Goal: Task Accomplishment & Management: Use online tool/utility

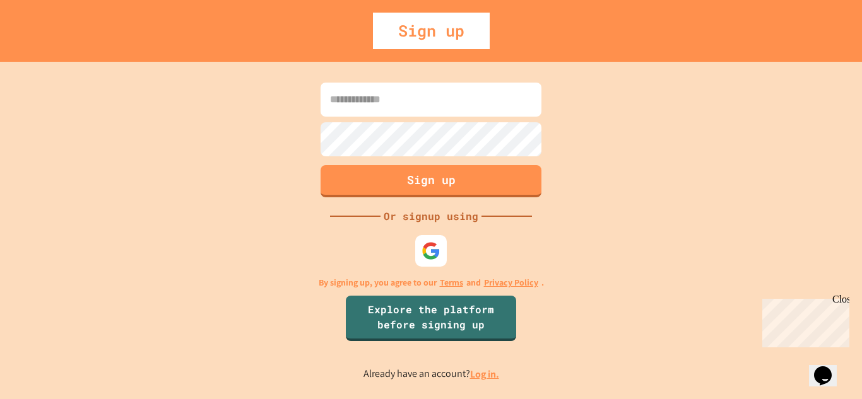
click at [485, 104] on input at bounding box center [430, 100] width 221 height 34
click at [435, 252] on img at bounding box center [430, 251] width 19 height 19
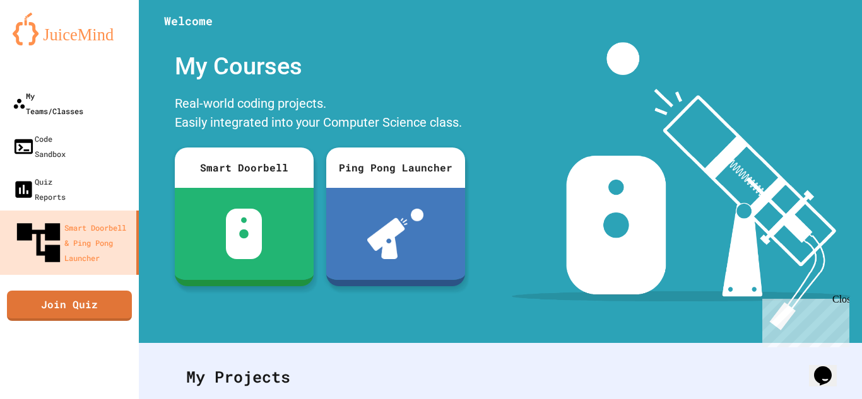
click at [83, 92] on div "My Teams/Classes" at bounding box center [48, 103] width 71 height 30
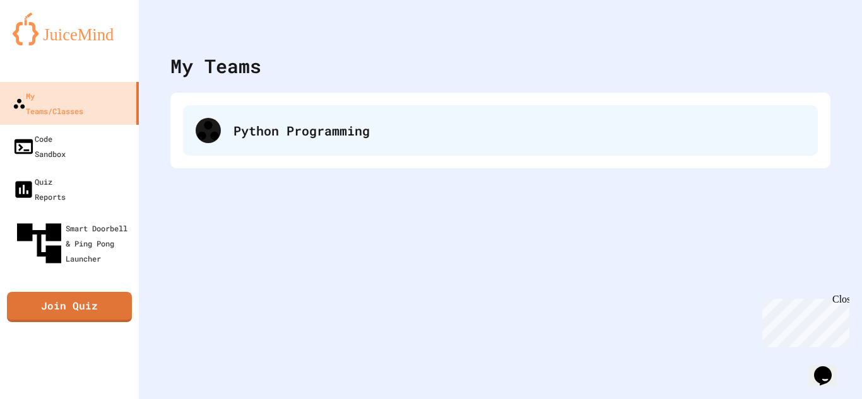
click at [377, 124] on div "Python Programming" at bounding box center [518, 130] width 571 height 19
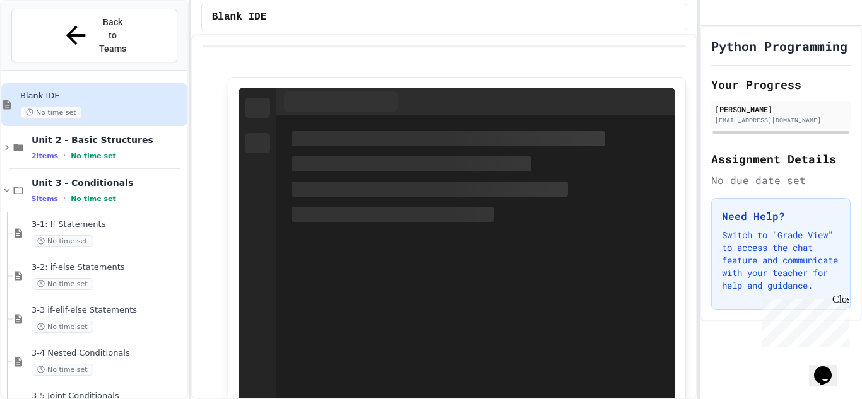
scroll to position [15, 0]
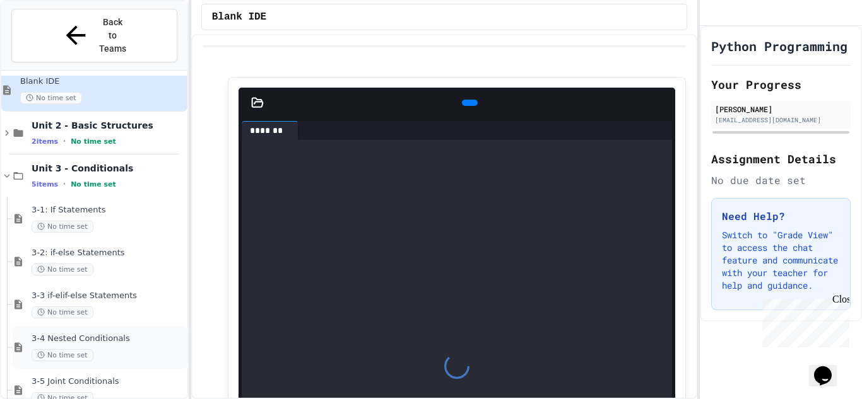
click at [121, 334] on span "3-4 Nested Conditionals" at bounding box center [108, 339] width 153 height 11
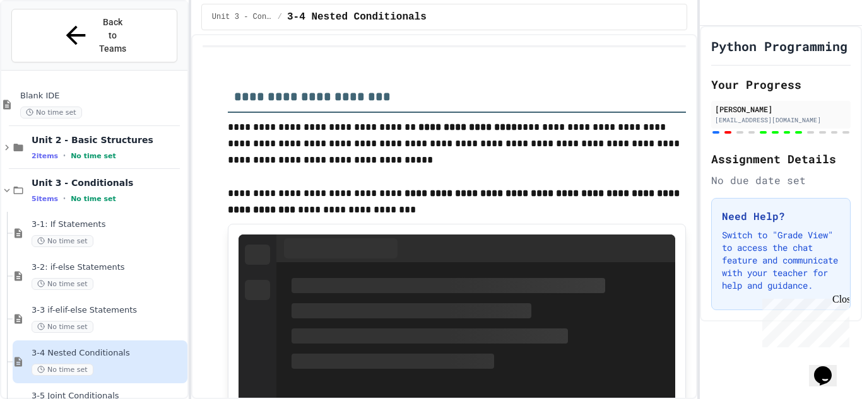
scroll to position [1034, 0]
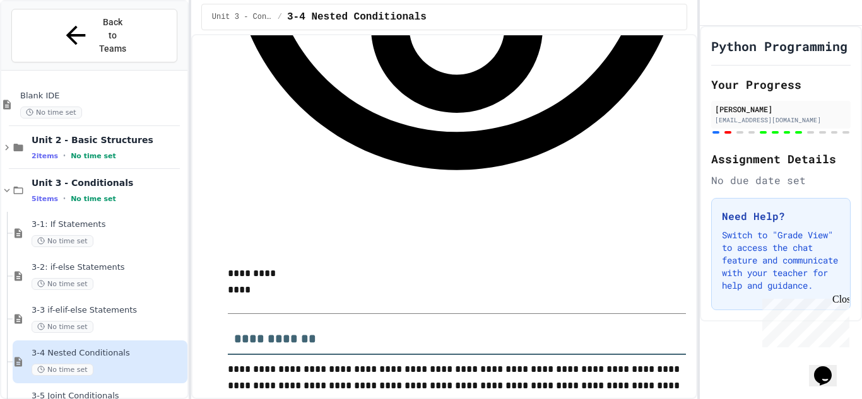
type input "*******"
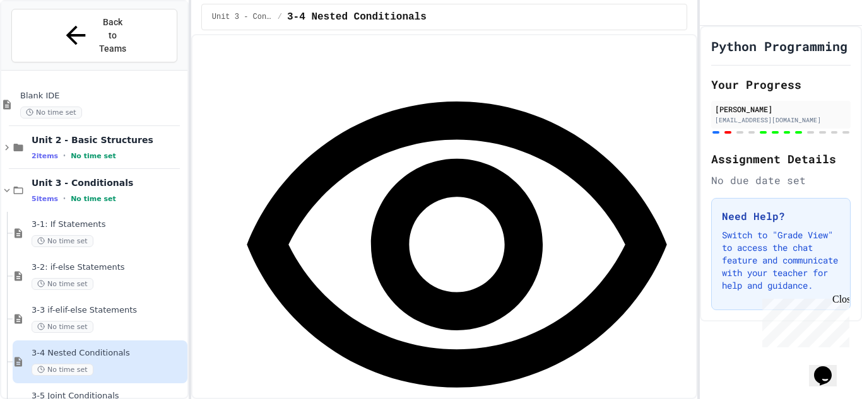
scroll to position [1434, 0]
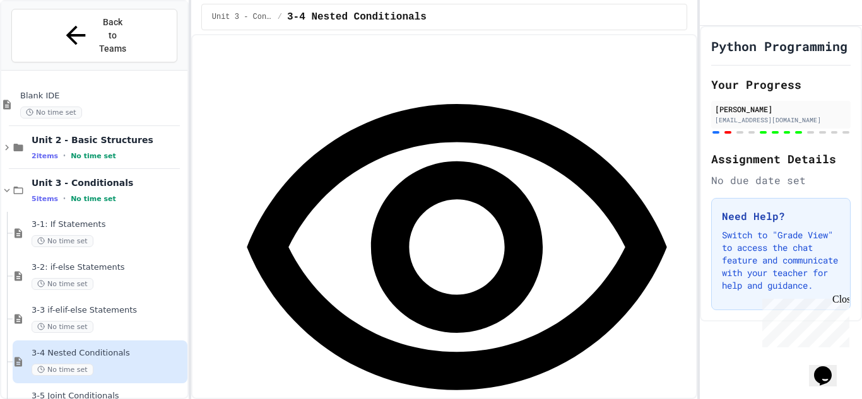
drag, startPoint x: 464, startPoint y: 75, endPoint x: 592, endPoint y: 314, distance: 271.5
drag, startPoint x: 473, startPoint y: 74, endPoint x: 575, endPoint y: 204, distance: 165.3
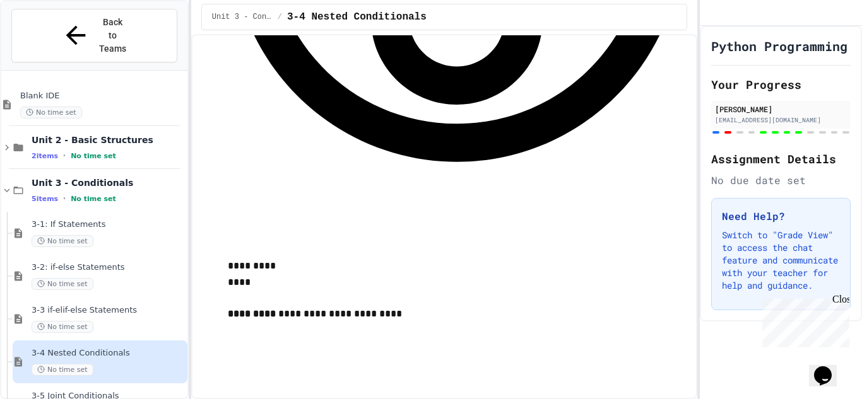
scroll to position [1665, 0]
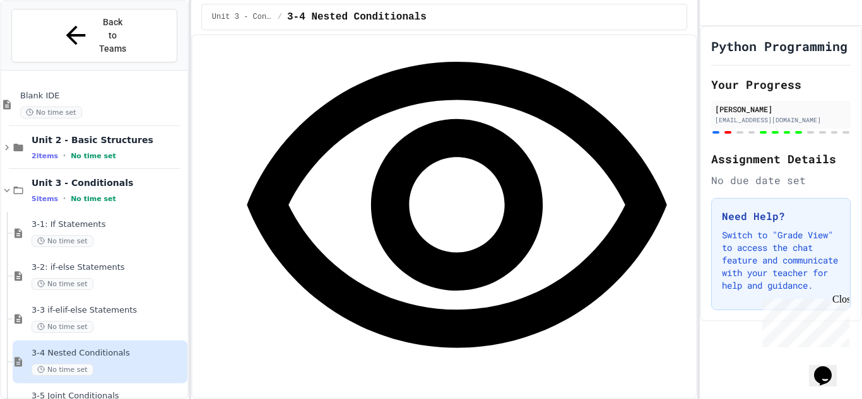
scroll to position [2002, 0]
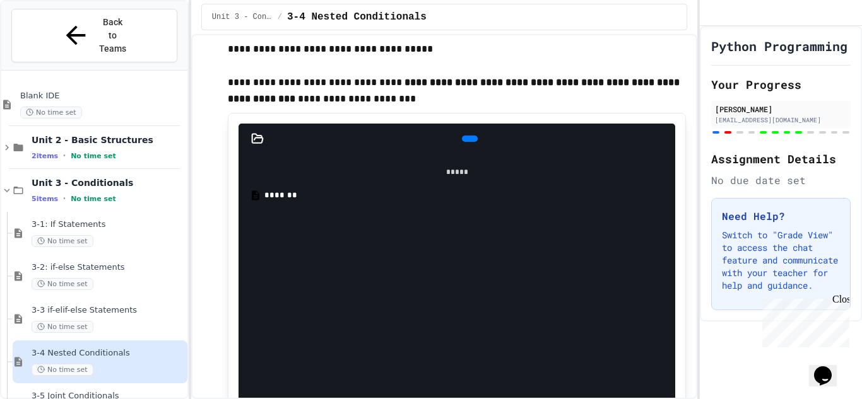
scroll to position [112, 0]
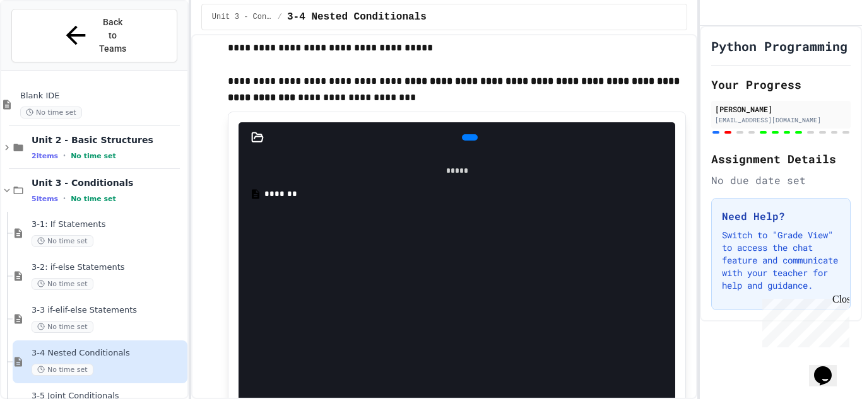
click at [473, 141] on div at bounding box center [470, 137] width 16 height 6
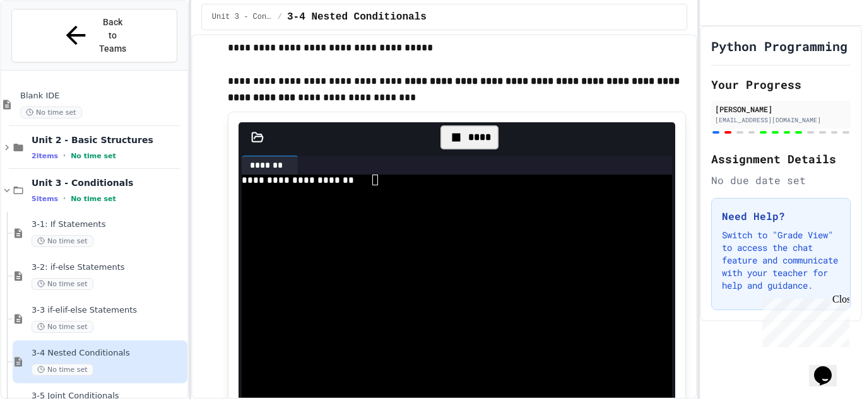
scroll to position [0, 0]
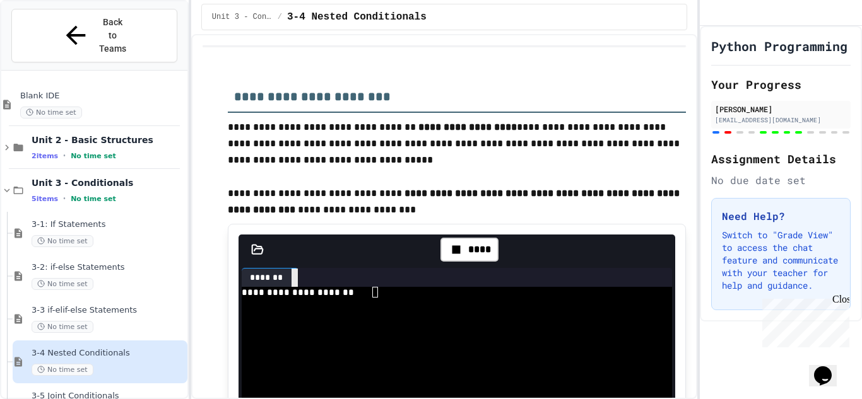
click at [298, 281] on icon at bounding box center [302, 285] width 9 height 9
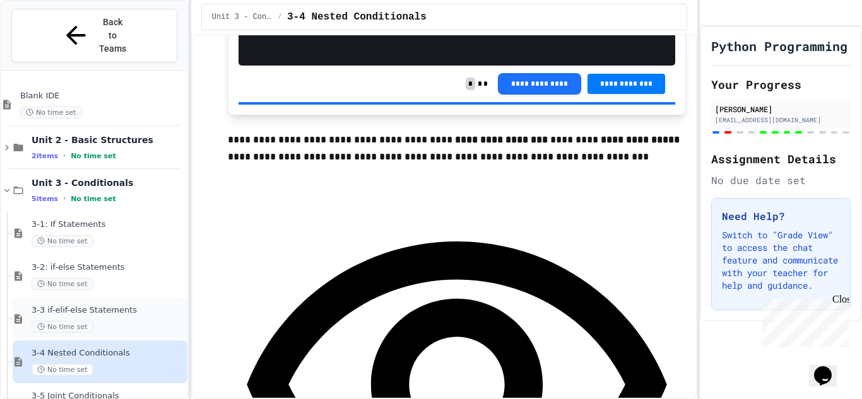
scroll to position [682, 0]
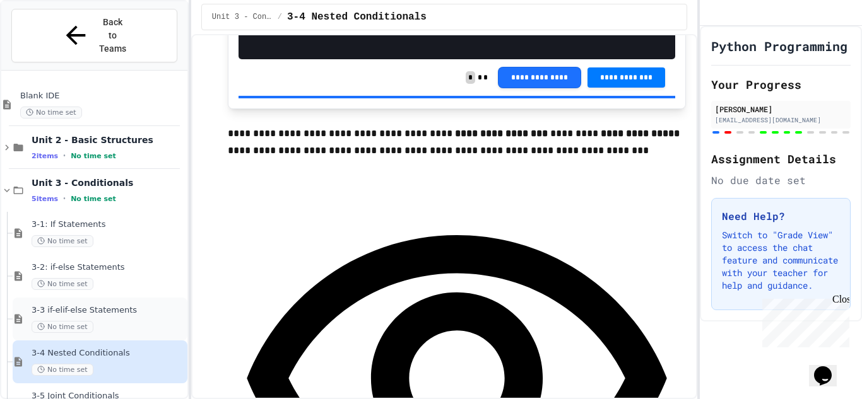
click at [90, 321] on span "No time set" at bounding box center [63, 327] width 62 height 12
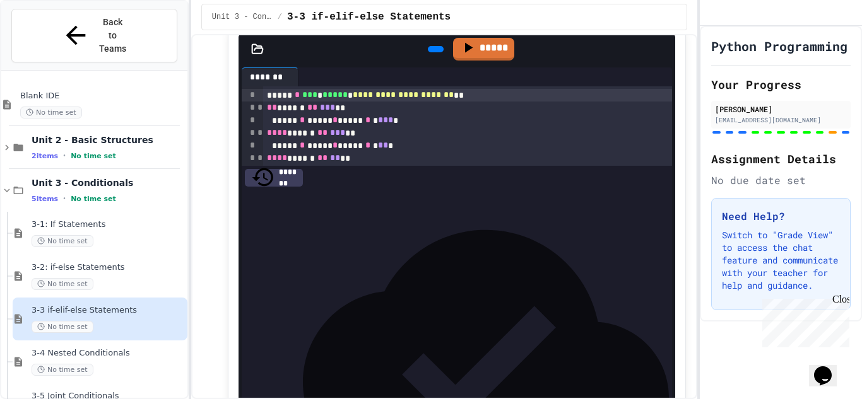
scroll to position [4357, 0]
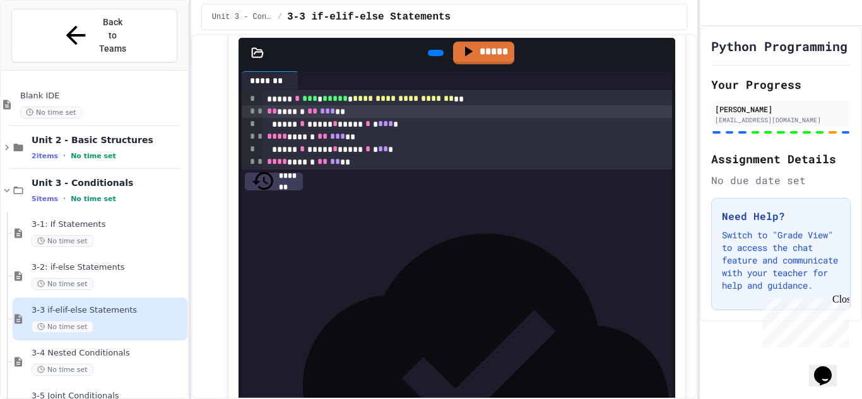
click at [266, 118] on div "** ****** ** *** **" at bounding box center [467, 111] width 409 height 13
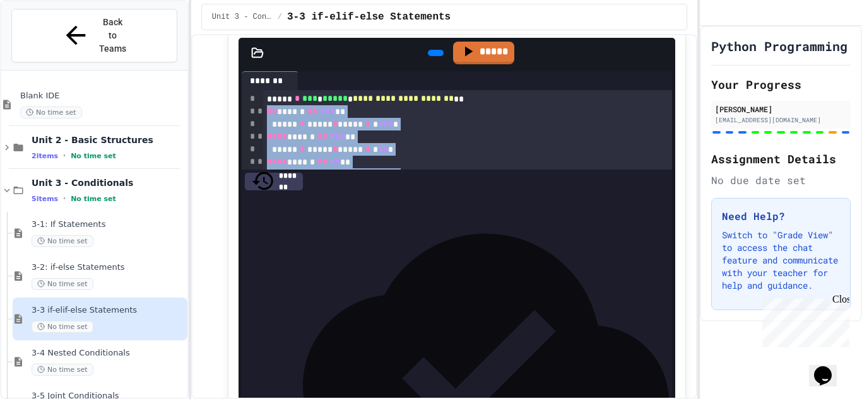
drag, startPoint x: 265, startPoint y: 218, endPoint x: 381, endPoint y: 355, distance: 179.5
click at [381, 221] on div "**********" at bounding box center [467, 155] width 409 height 131
click at [100, 348] on span "3-4 Nested Conditionals" at bounding box center [108, 353] width 153 height 11
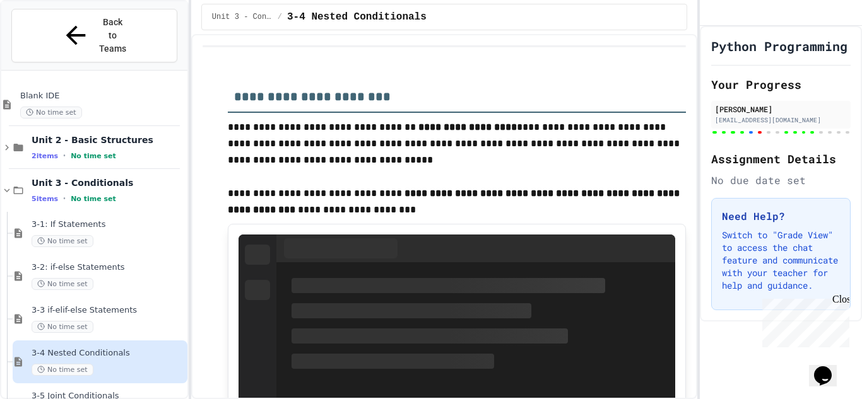
type input "*******"
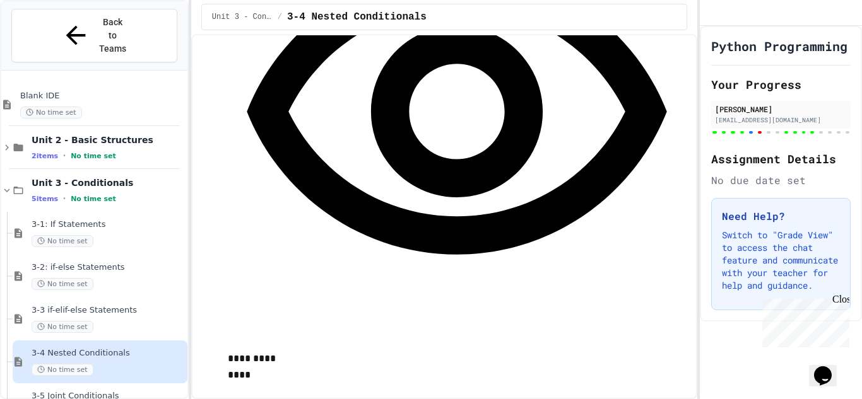
scroll to position [2086, 0]
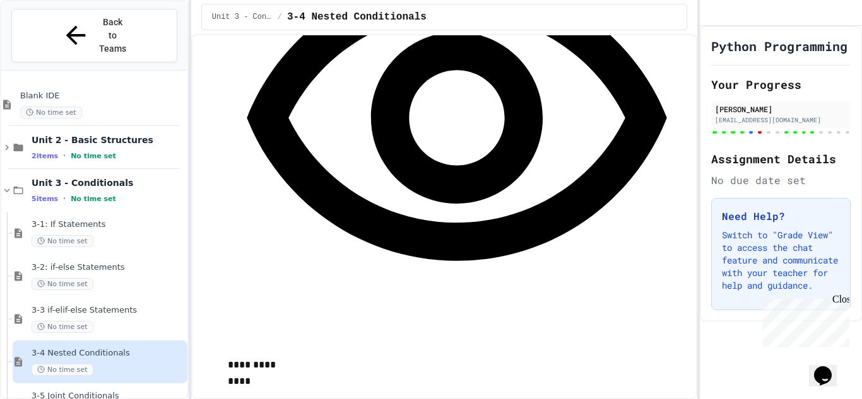
click at [122, 278] on div "No time set" at bounding box center [108, 284] width 153 height 12
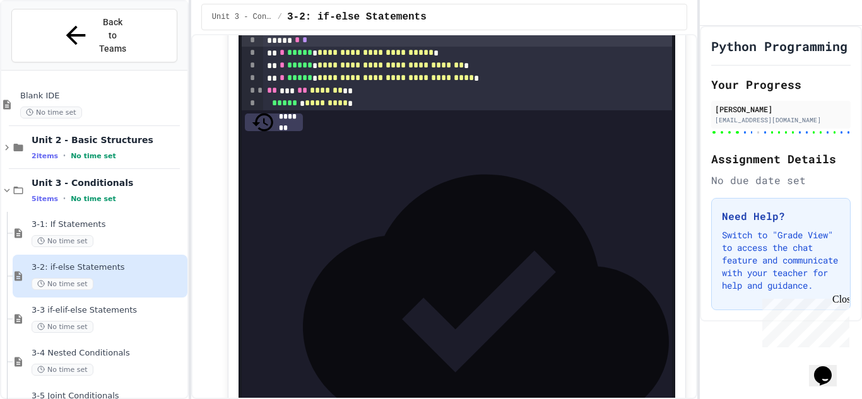
scroll to position [5382, 0]
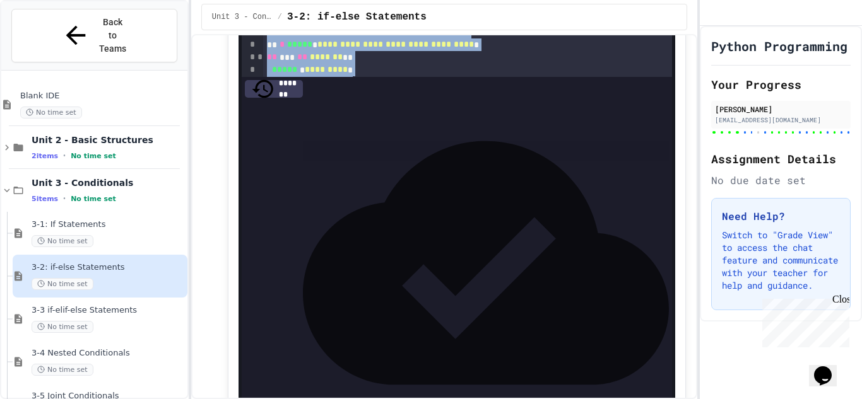
drag, startPoint x: 266, startPoint y: 77, endPoint x: 426, endPoint y: 359, distance: 324.6
click at [426, 293] on div "**********" at bounding box center [467, 145] width 409 height 295
click at [138, 341] on div "3-4 Nested Conditionals No time set" at bounding box center [100, 362] width 175 height 43
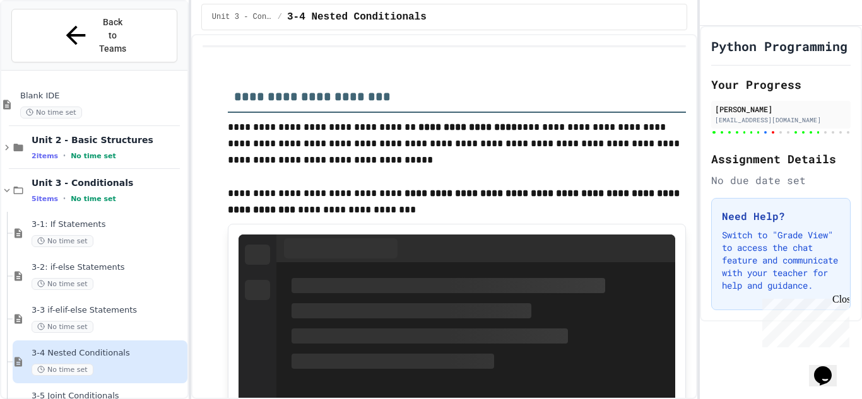
type input "*******"
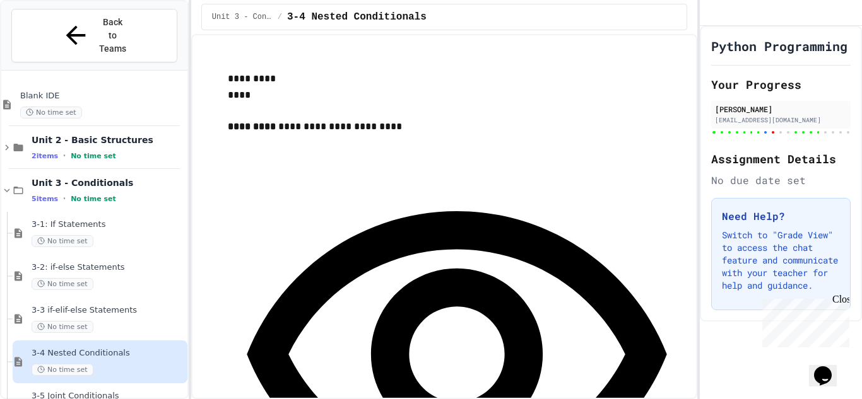
scroll to position [1434, 0]
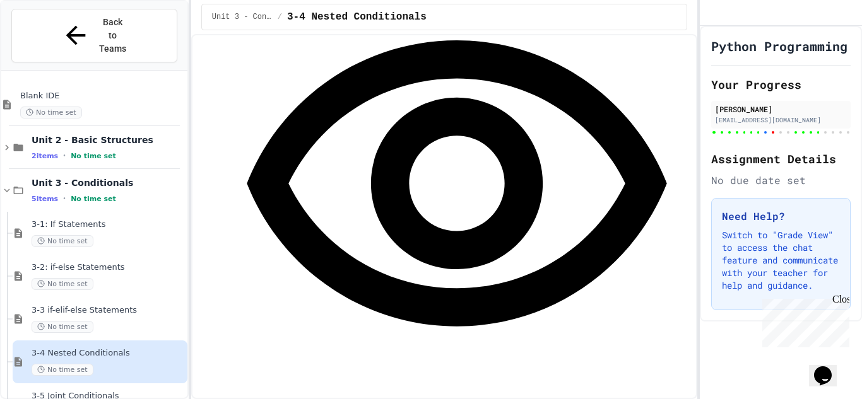
drag, startPoint x: 466, startPoint y: 121, endPoint x: 228, endPoint y: 111, distance: 238.0
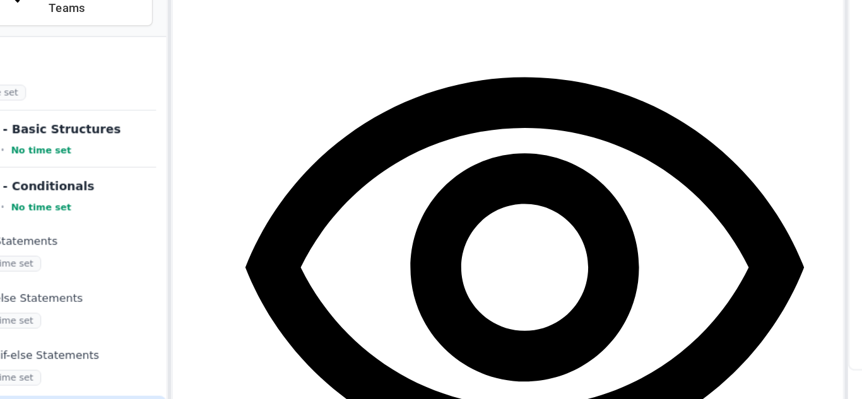
scroll to position [1438, 0]
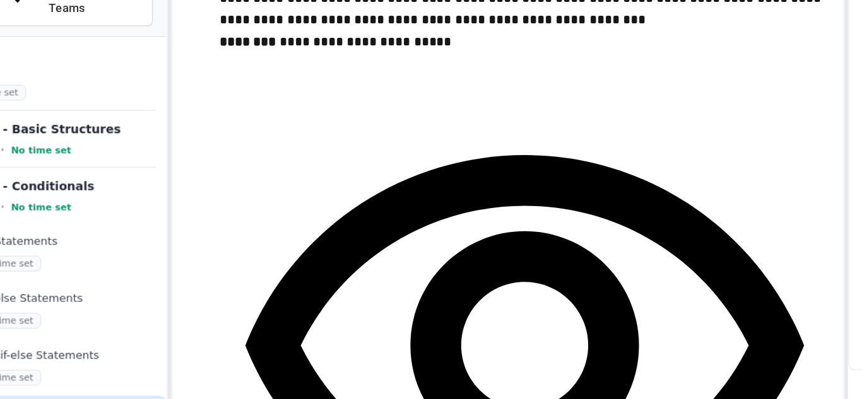
scroll to position [1389, 0]
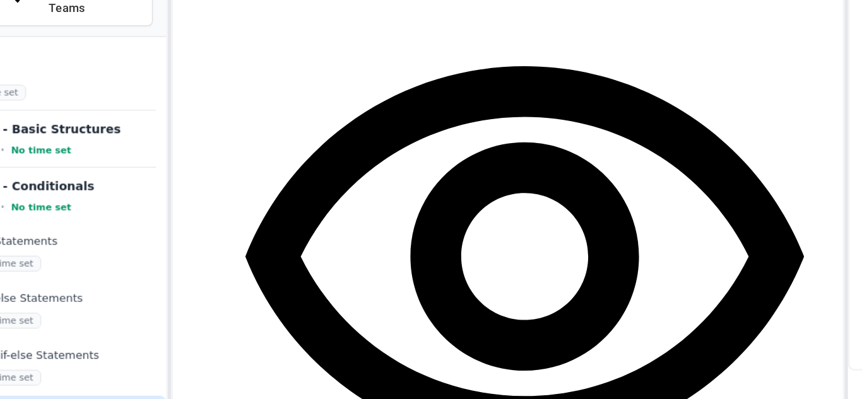
scroll to position [1470, 0]
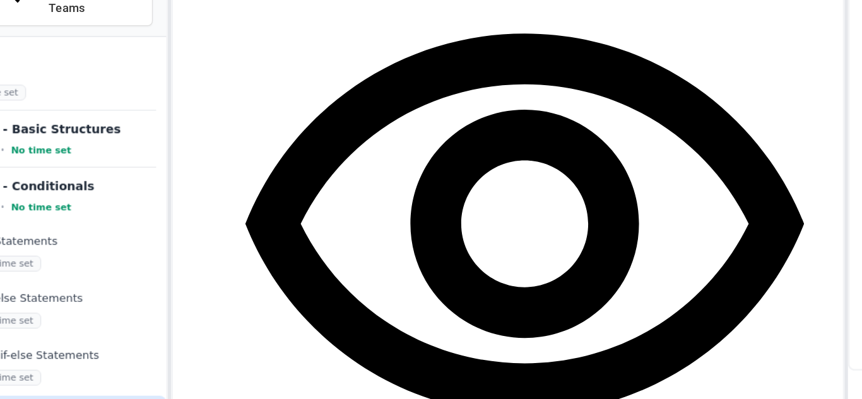
drag, startPoint x: 372, startPoint y: 238, endPoint x: 310, endPoint y: 240, distance: 61.2
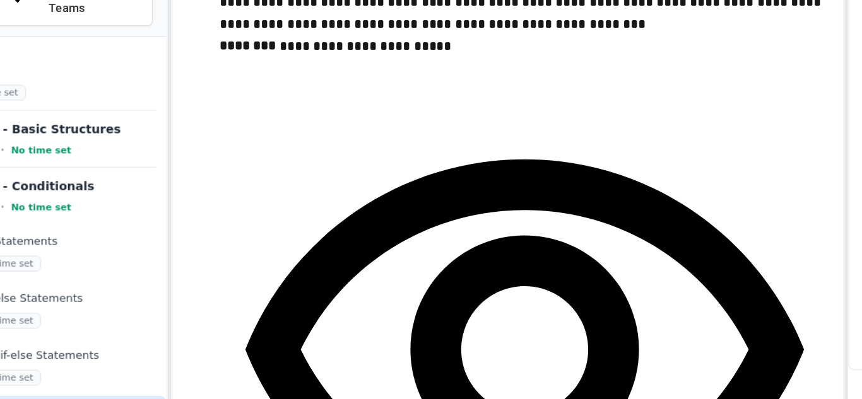
scroll to position [1381, 0]
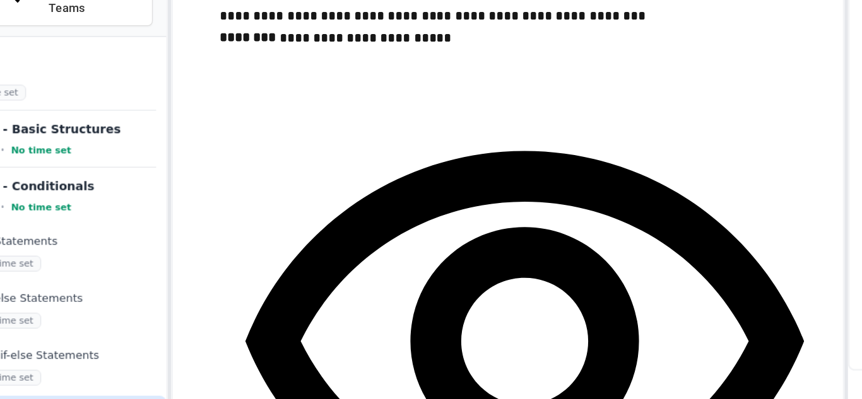
drag, startPoint x: 343, startPoint y: 263, endPoint x: 438, endPoint y: 267, distance: 95.3
drag, startPoint x: 346, startPoint y: 262, endPoint x: 496, endPoint y: 266, distance: 150.2
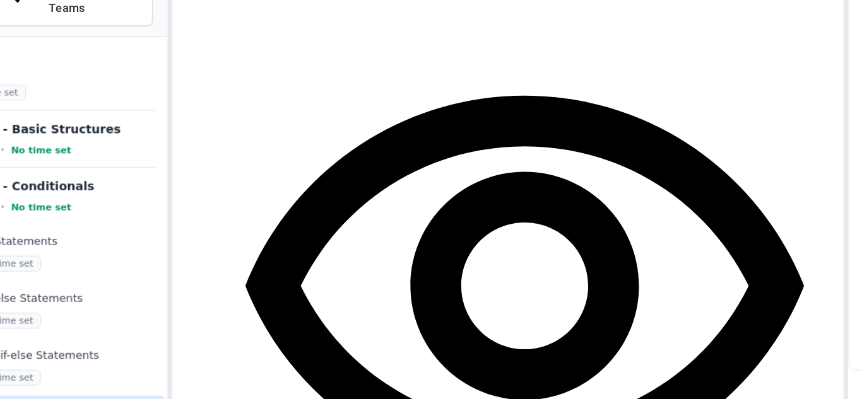
scroll to position [1457, 0]
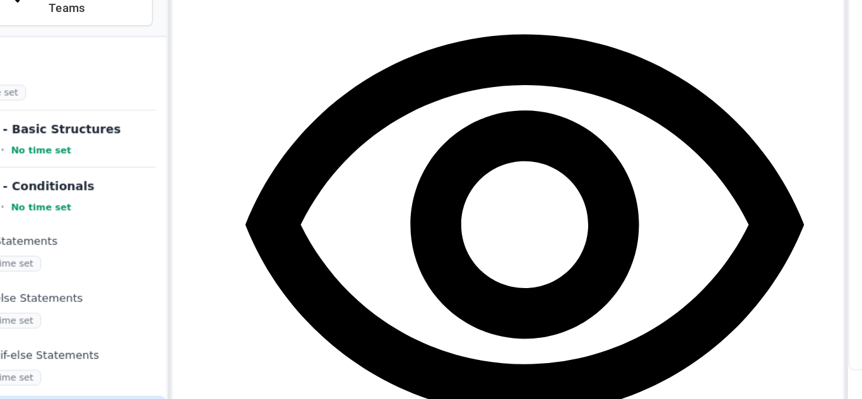
scroll to position [1472, 0]
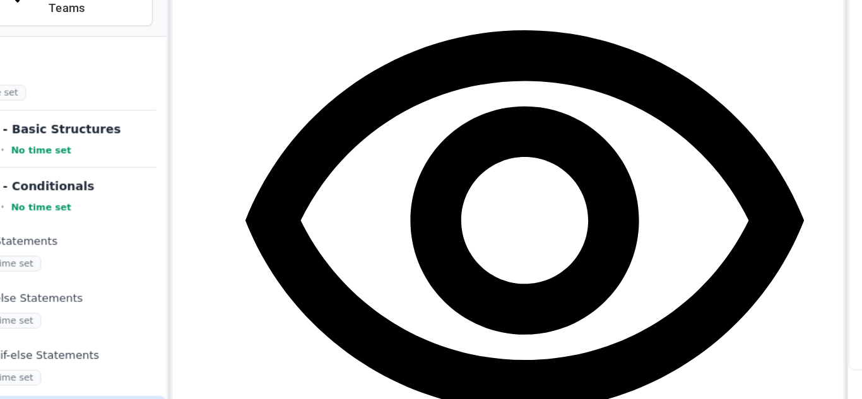
drag, startPoint x: 360, startPoint y: 199, endPoint x: 276, endPoint y: 197, distance: 84.5
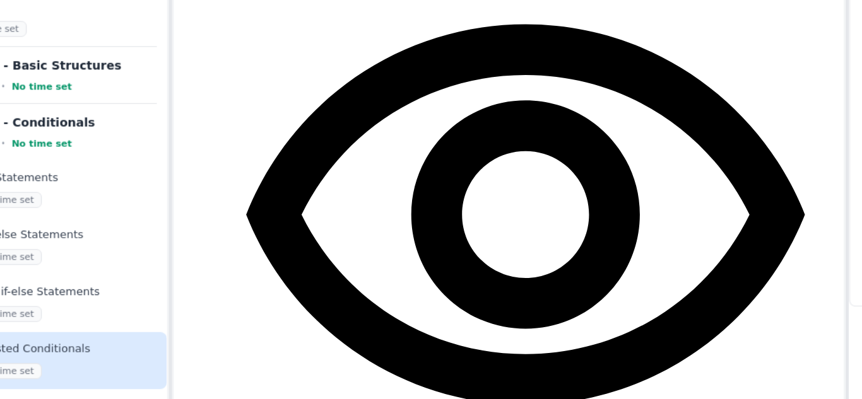
scroll to position [1413, 0]
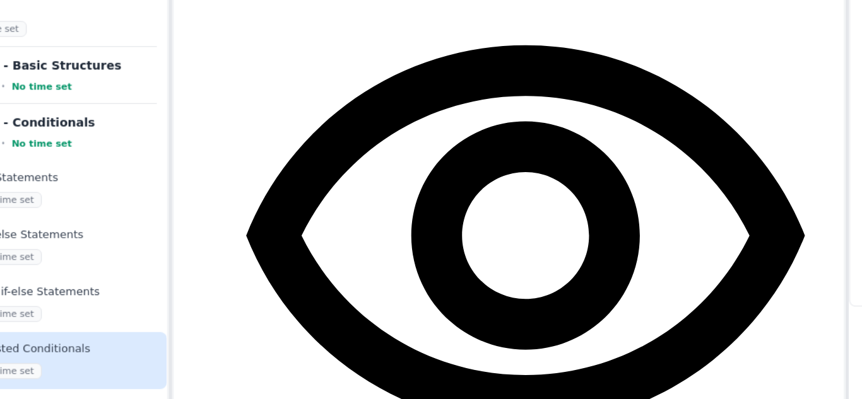
drag, startPoint x: 266, startPoint y: 231, endPoint x: 464, endPoint y: 234, distance: 198.1
copy div "**********"
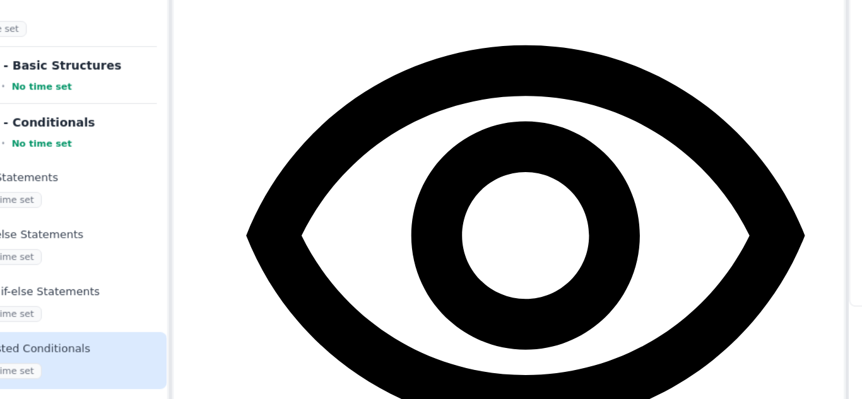
drag, startPoint x: 374, startPoint y: 253, endPoint x: 276, endPoint y: 261, distance: 98.1
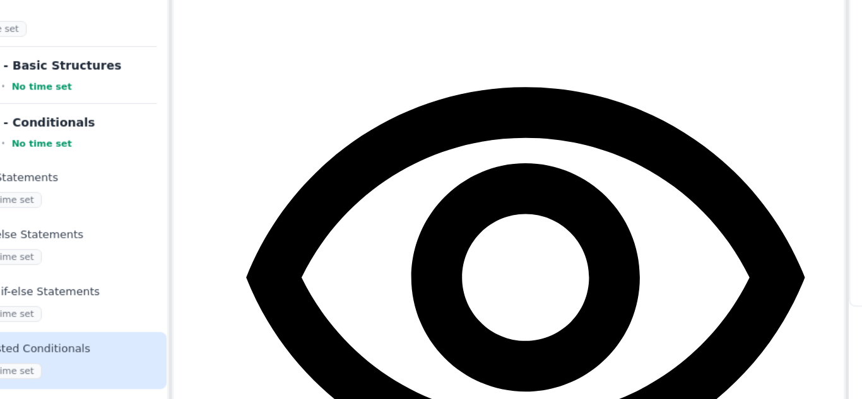
scroll to position [1382, 0]
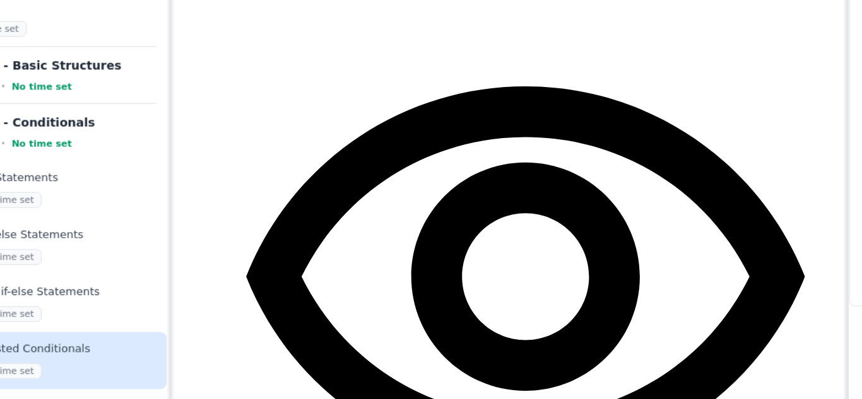
drag, startPoint x: 387, startPoint y: 298, endPoint x: 276, endPoint y: 301, distance: 111.0
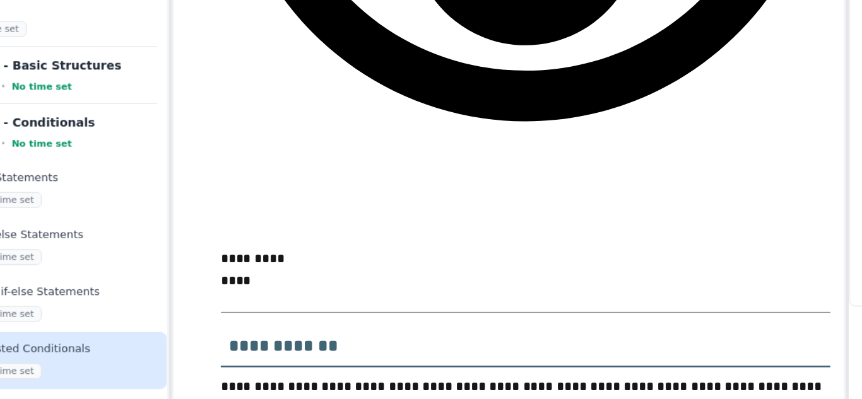
scroll to position [1002, 0]
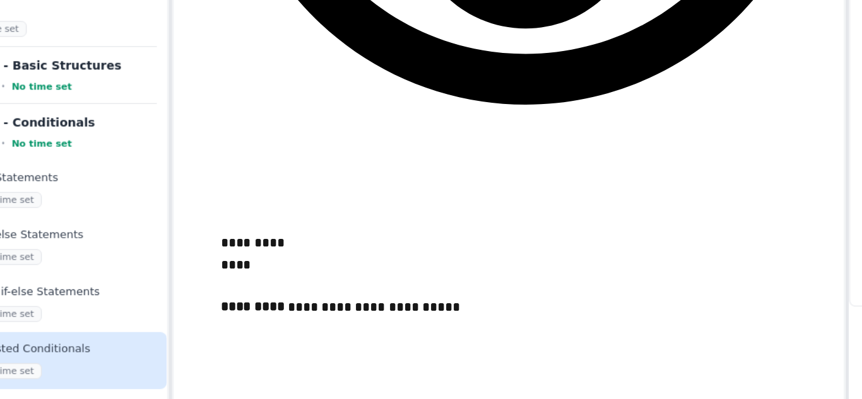
scroll to position [2173, 0]
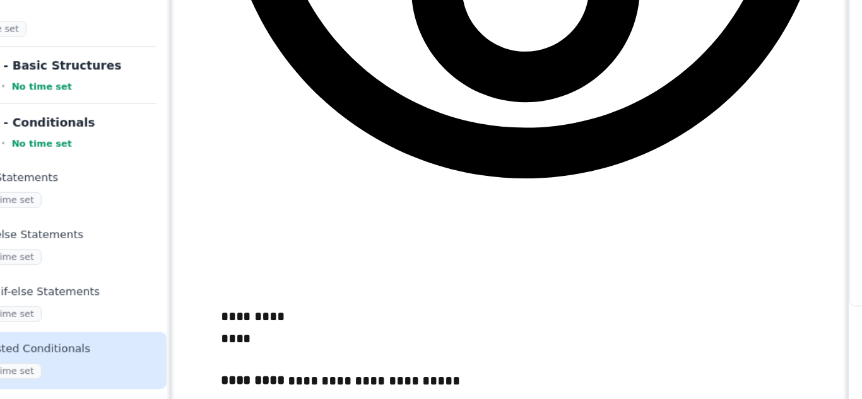
scroll to position [2127, 0]
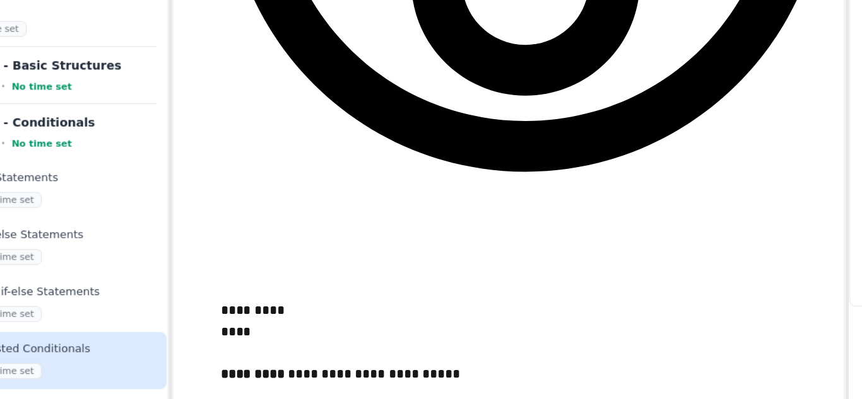
drag, startPoint x: 392, startPoint y: 360, endPoint x: 262, endPoint y: 332, distance: 132.3
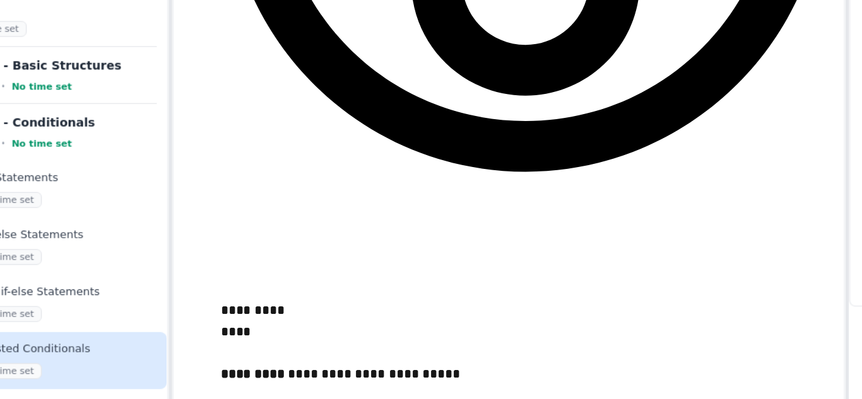
drag, startPoint x: 264, startPoint y: 253, endPoint x: 338, endPoint y: 291, distance: 83.8
copy div "**********"
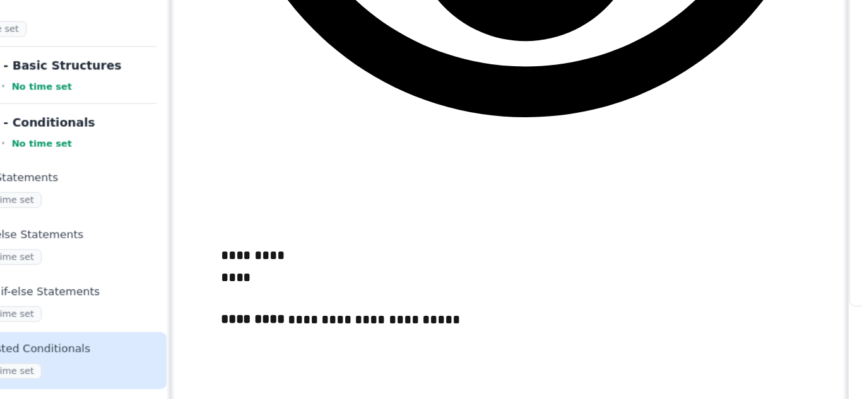
scroll to position [2174, 0]
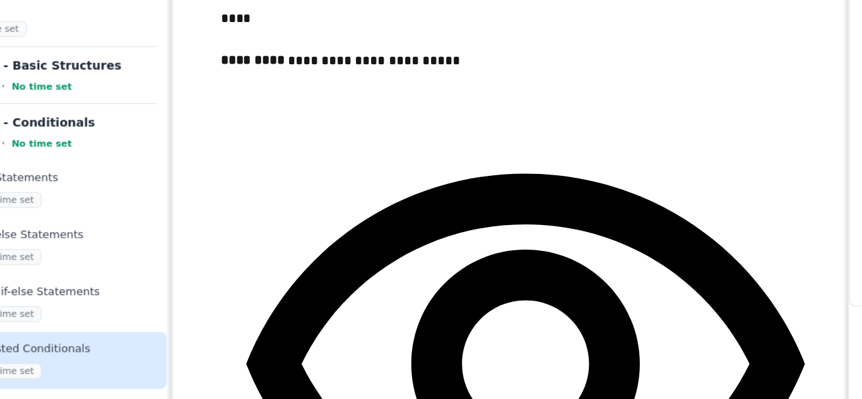
drag, startPoint x: 269, startPoint y: 260, endPoint x: 515, endPoint y: 413, distance: 289.3
click at [515, 399] on html "**********" at bounding box center [431, 199] width 862 height 399
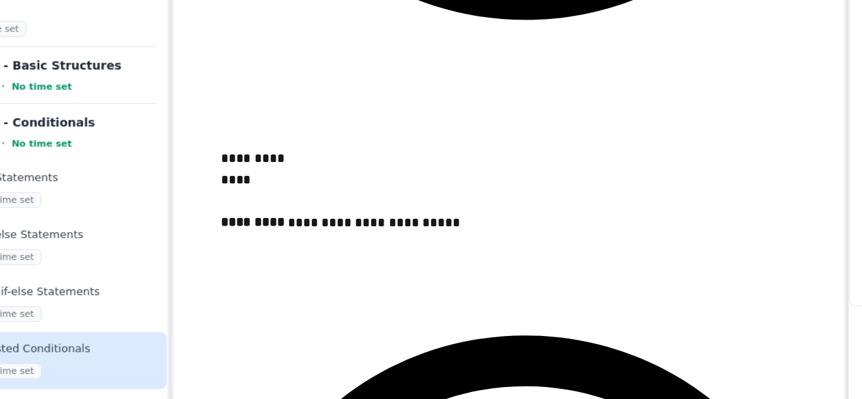
scroll to position [2242, 0]
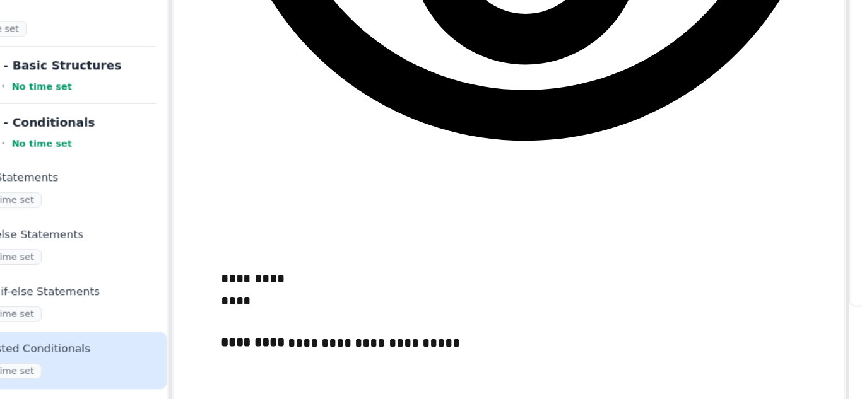
scroll to position [2153, 0]
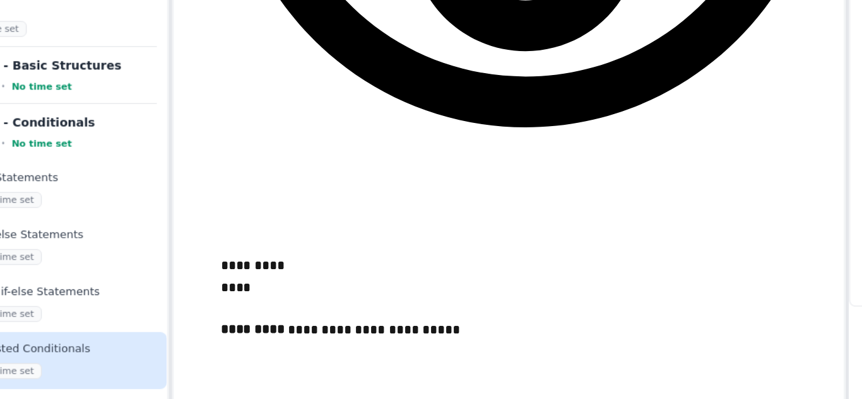
scroll to position [2141, 0]
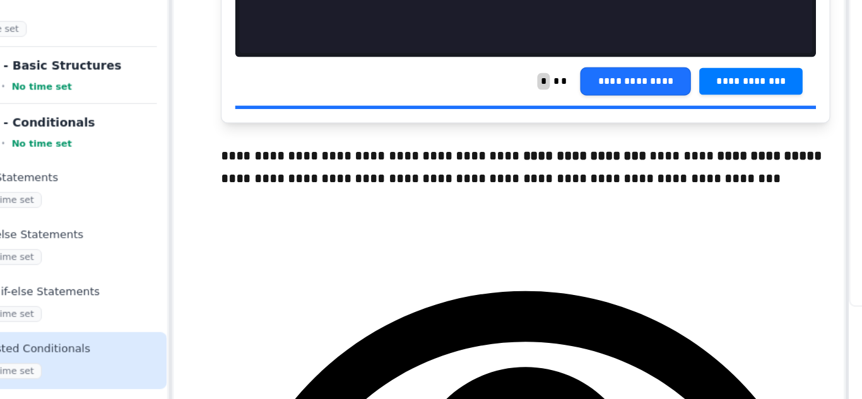
scroll to position [623, 0]
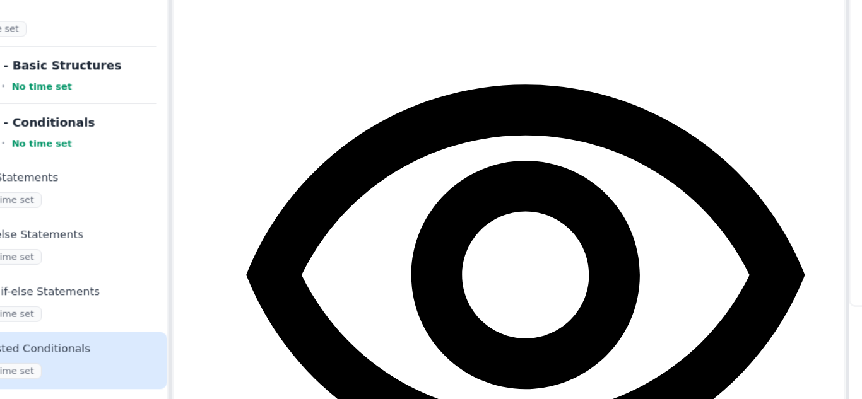
scroll to position [717, 0]
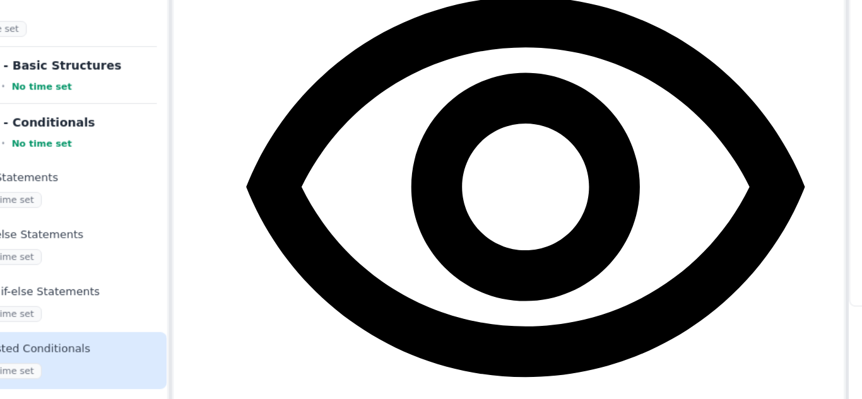
scroll to position [848, 0]
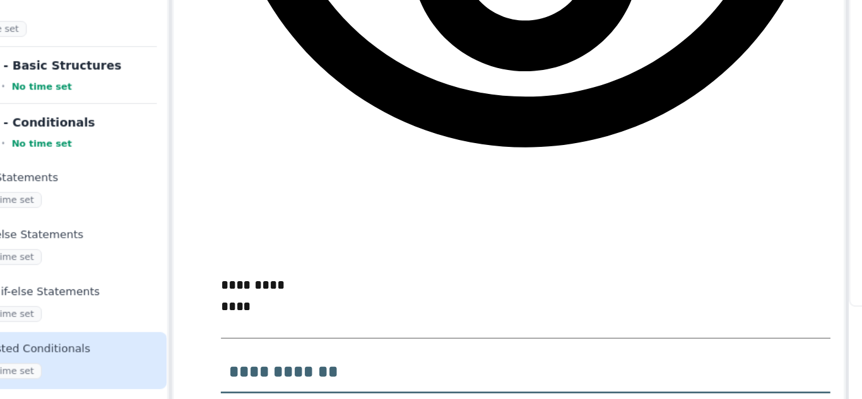
scroll to position [1003, 0]
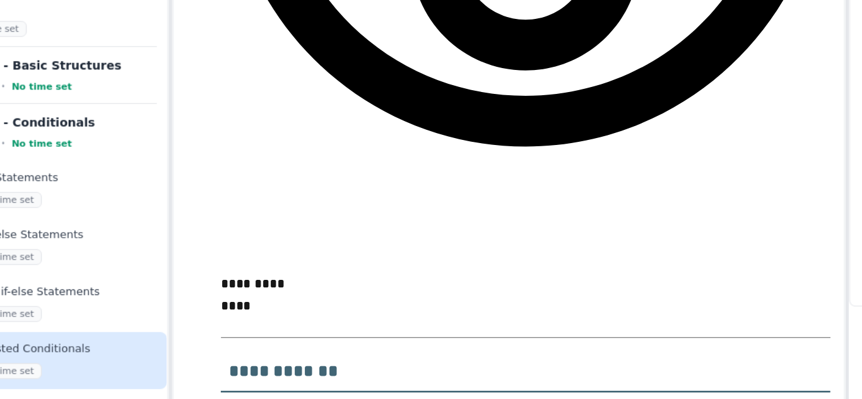
drag, startPoint x: 293, startPoint y: 199, endPoint x: 325, endPoint y: 220, distance: 37.4
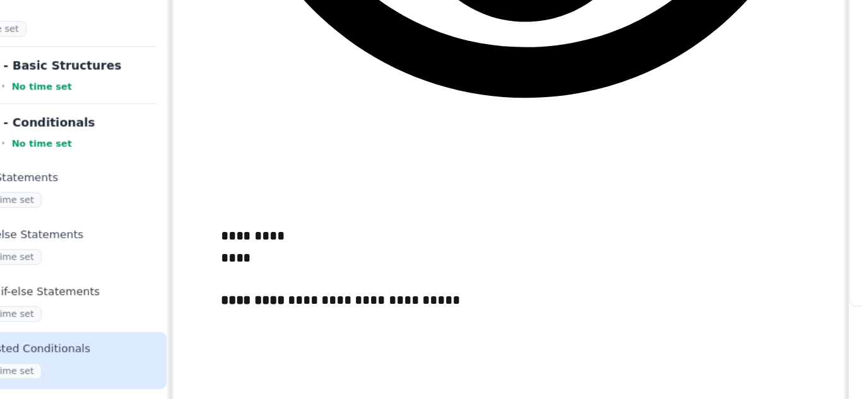
scroll to position [2555, 0]
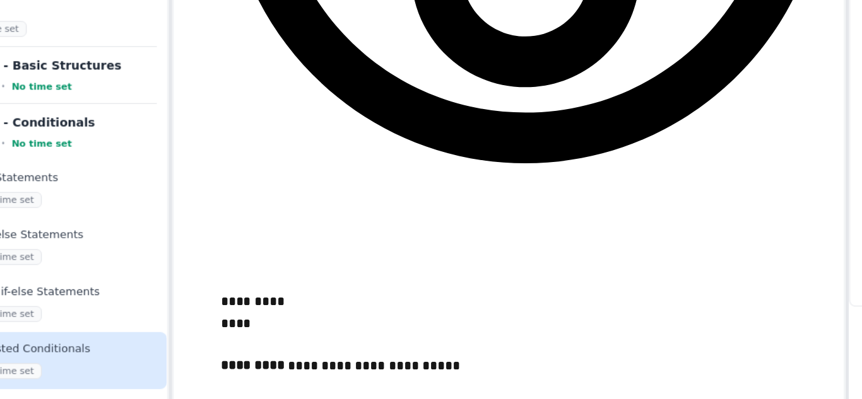
scroll to position [2503, 0]
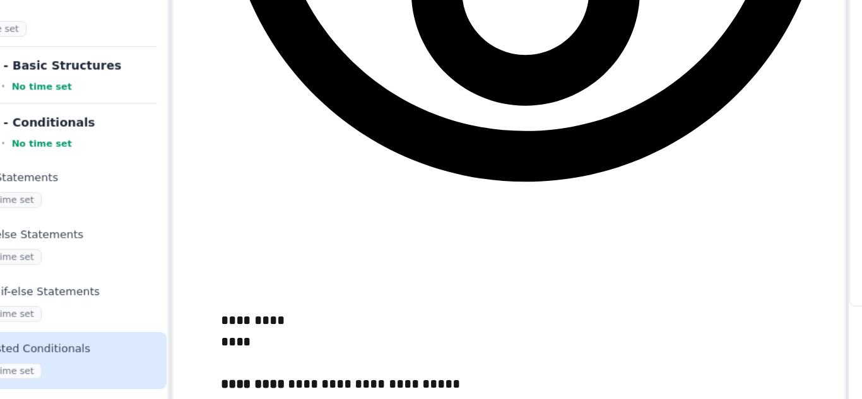
scroll to position [2495, 0]
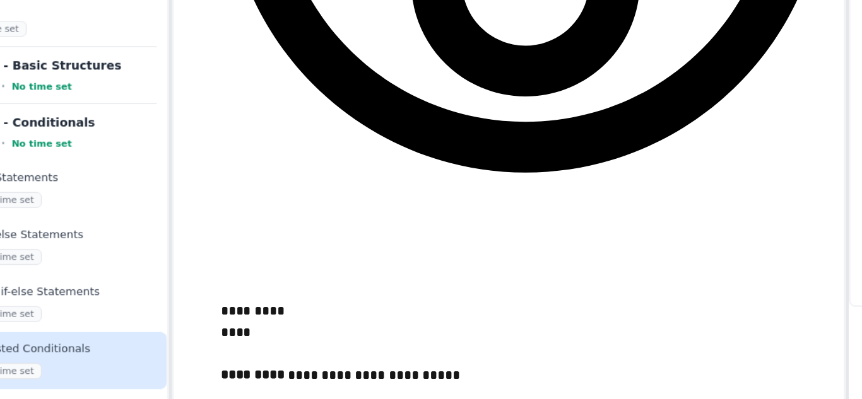
drag, startPoint x: 273, startPoint y: 301, endPoint x: 374, endPoint y: 300, distance: 100.9
copy div "**** * ***** * *"
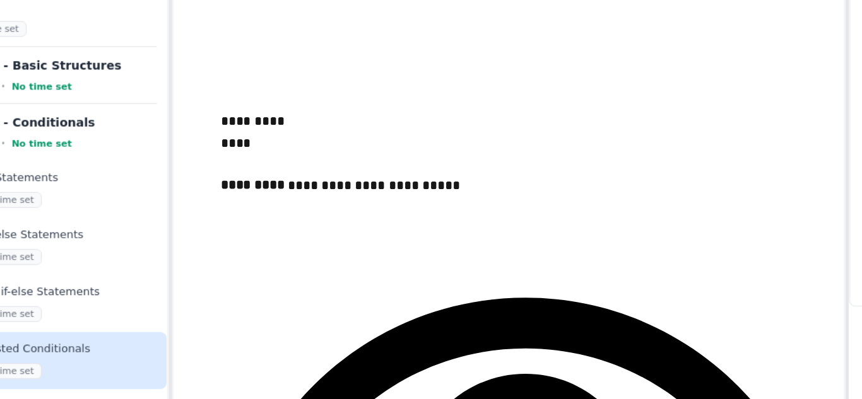
scroll to position [2638, 0]
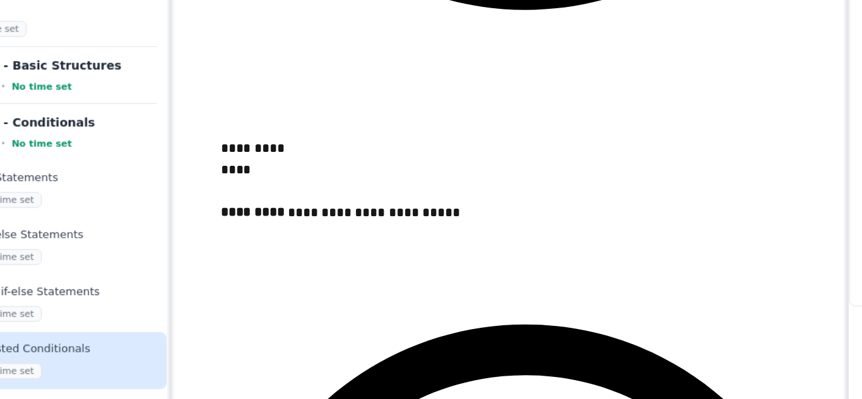
scroll to position [2616, 0]
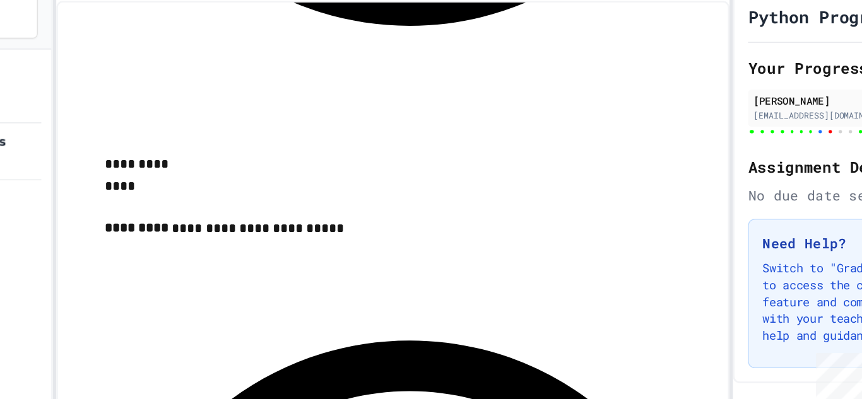
scroll to position [2714, 0]
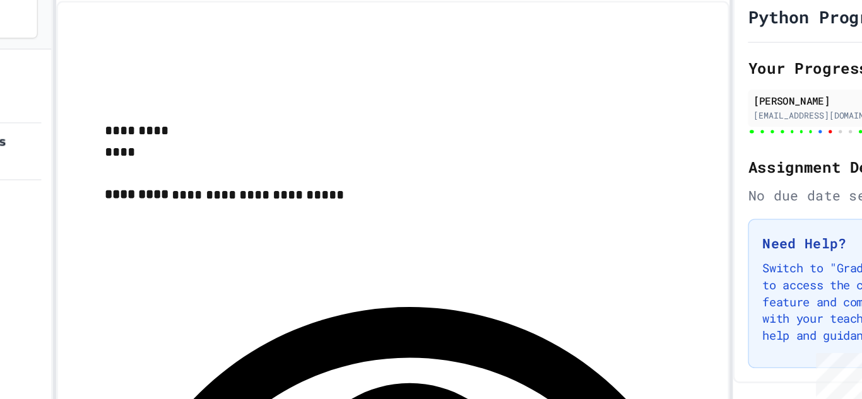
scroll to position [2689, 0]
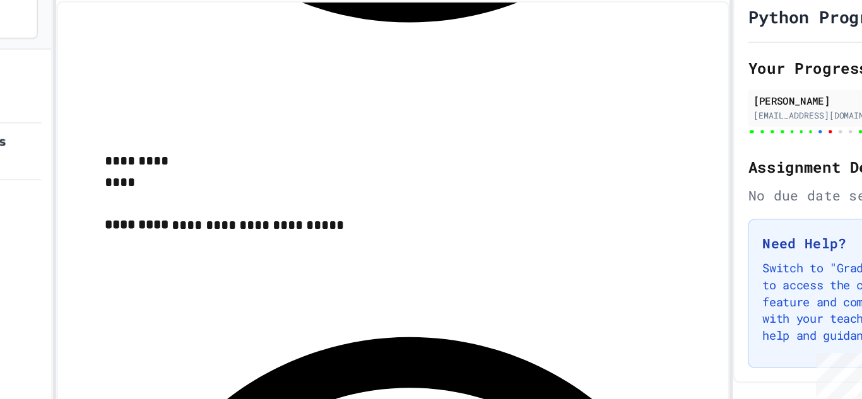
scroll to position [2666, 0]
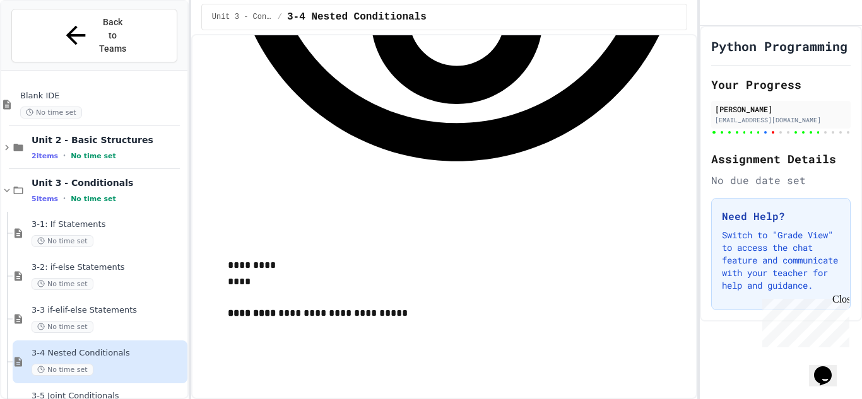
scroll to position [2553, 0]
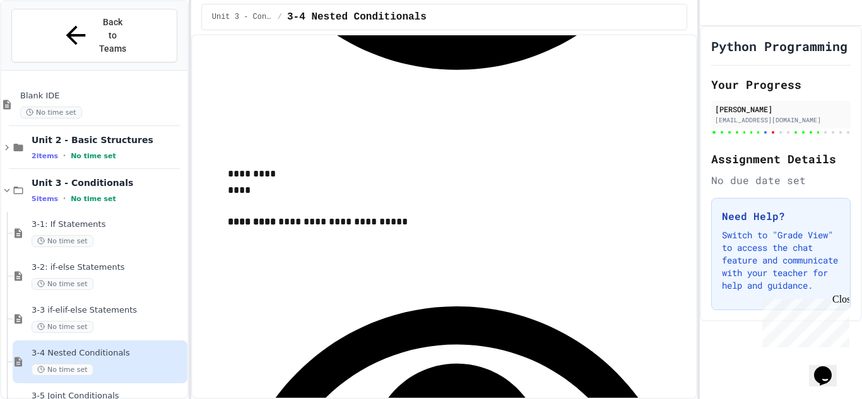
scroll to position [2649, 0]
